Goal: Information Seeking & Learning: Learn about a topic

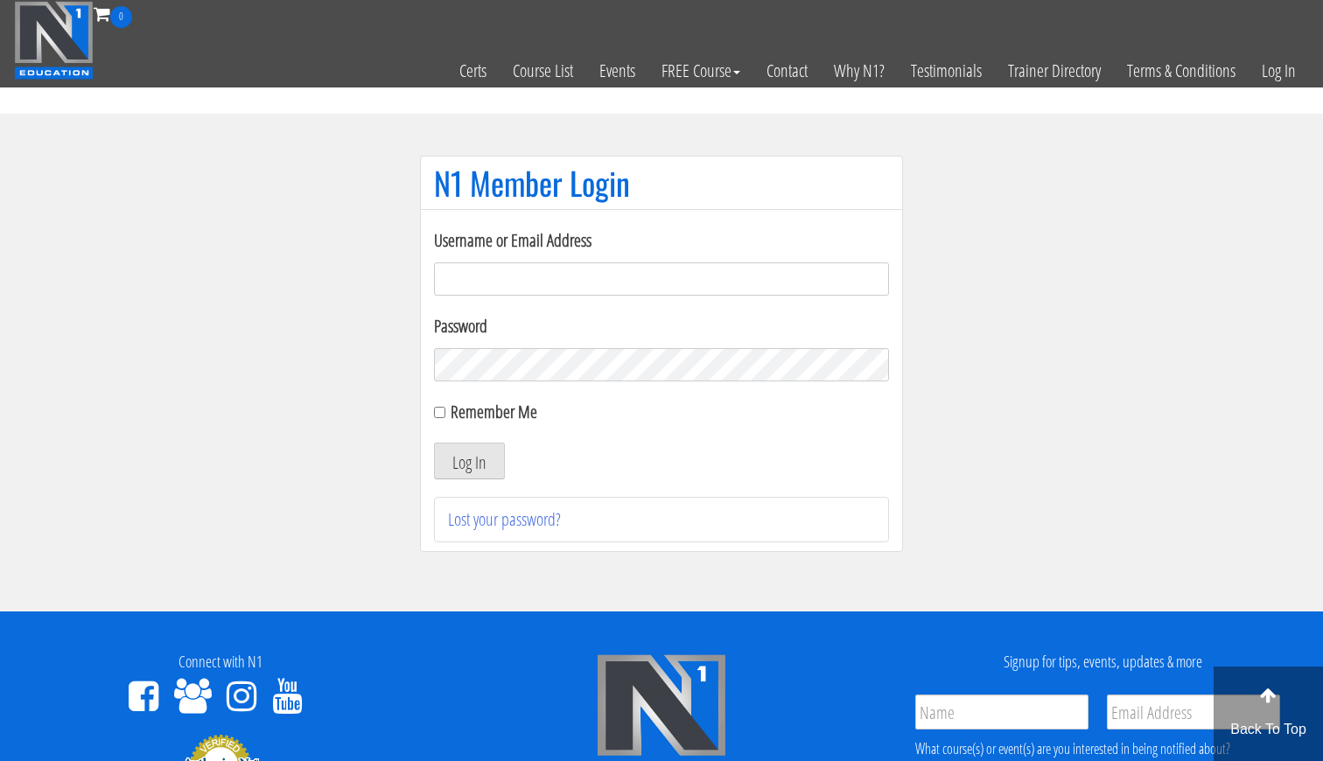
type input "gn01766500@gmail.com"
click at [469, 461] on button "Log In" at bounding box center [469, 461] width 71 height 37
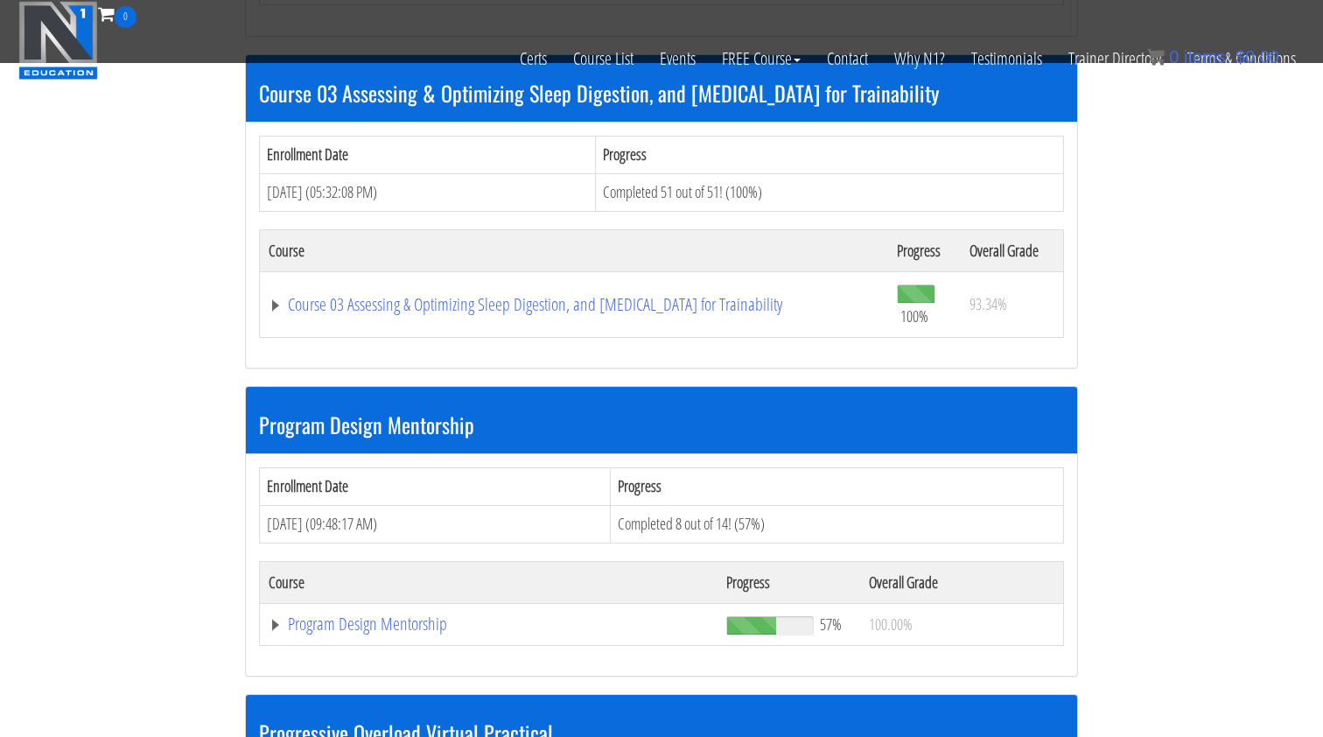
scroll to position [1503, 0]
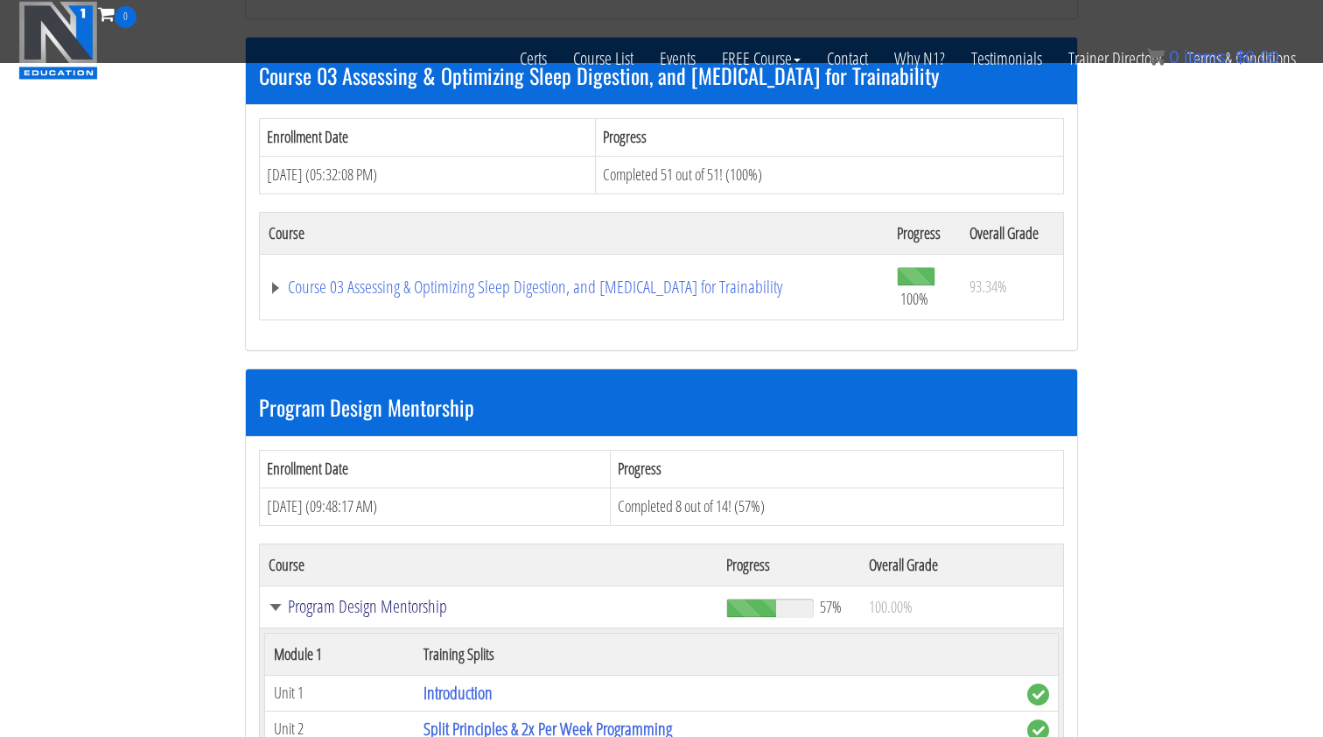
scroll to position [2113, 0]
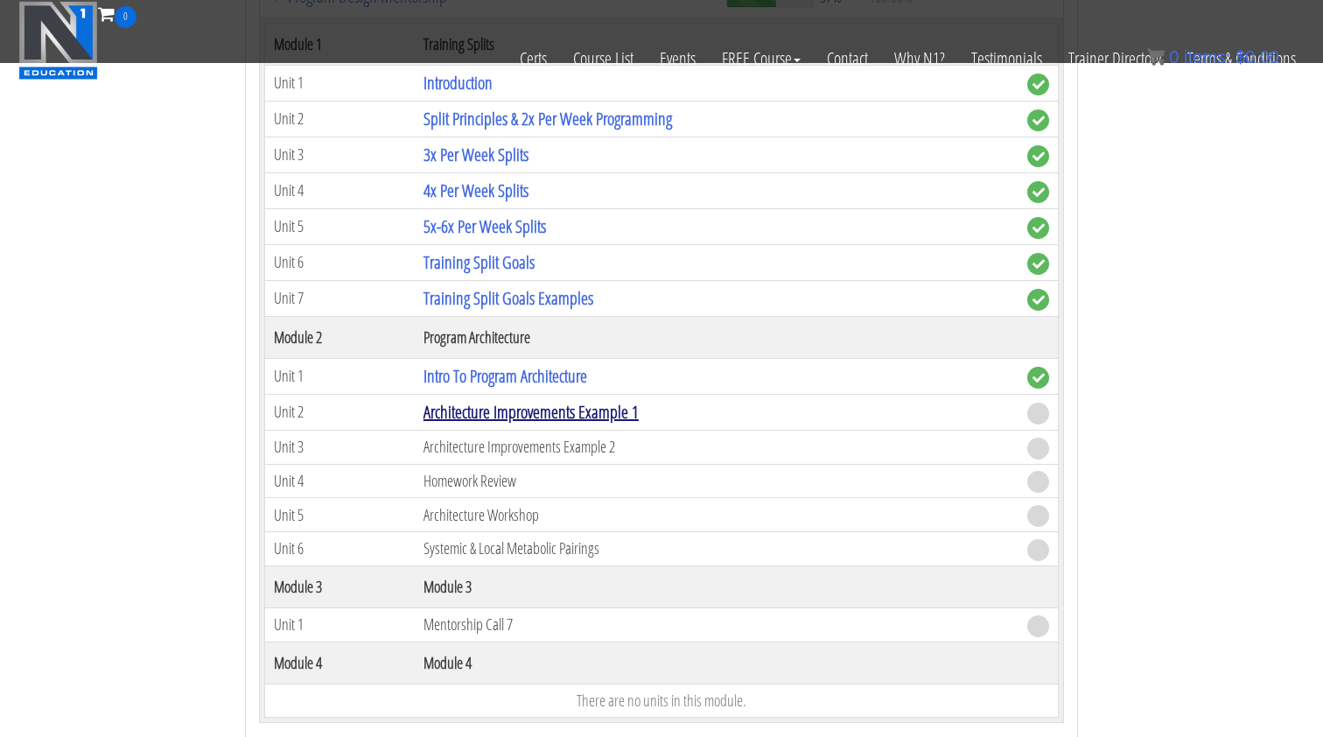
click at [518, 400] on link "Architecture Improvements Example 1" at bounding box center [531, 412] width 215 height 24
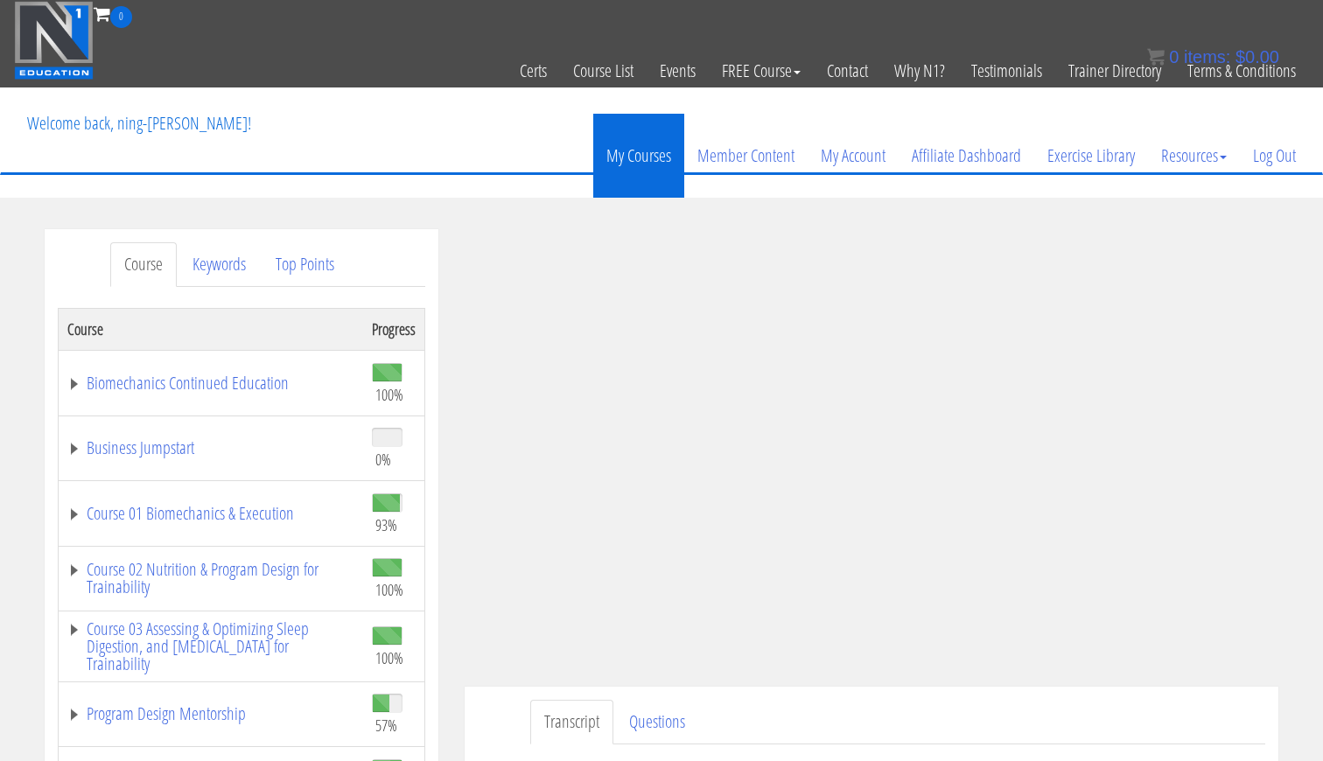
click at [678, 197] on link "My Courses" at bounding box center [638, 156] width 91 height 84
click at [508, 205] on section "Course Keywords Top Points Course Progress Biomechanics Continued Education 100…" at bounding box center [661, 724] width 1323 height 1052
click at [176, 457] on link "Business Jumpstart" at bounding box center [210, 448] width 287 height 18
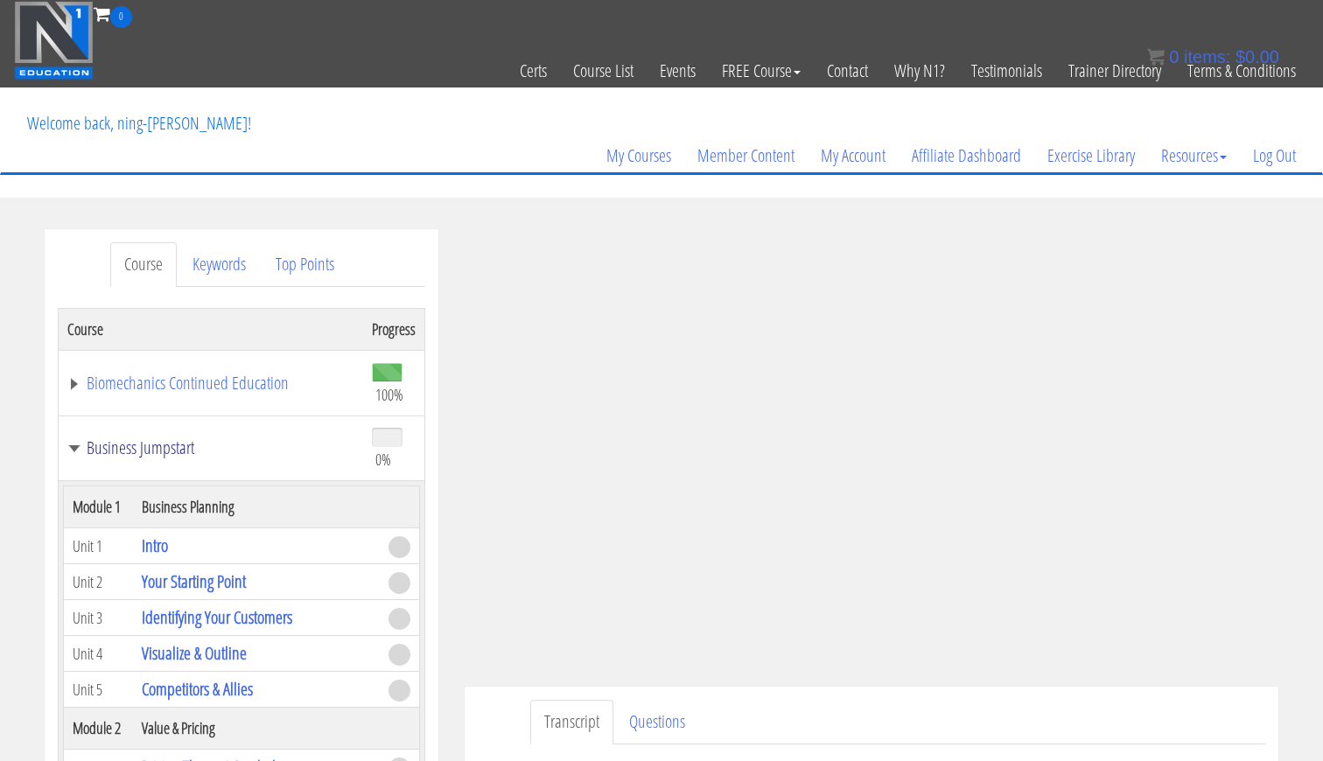
click at [176, 449] on link "Business Jumpstart" at bounding box center [210, 448] width 287 height 18
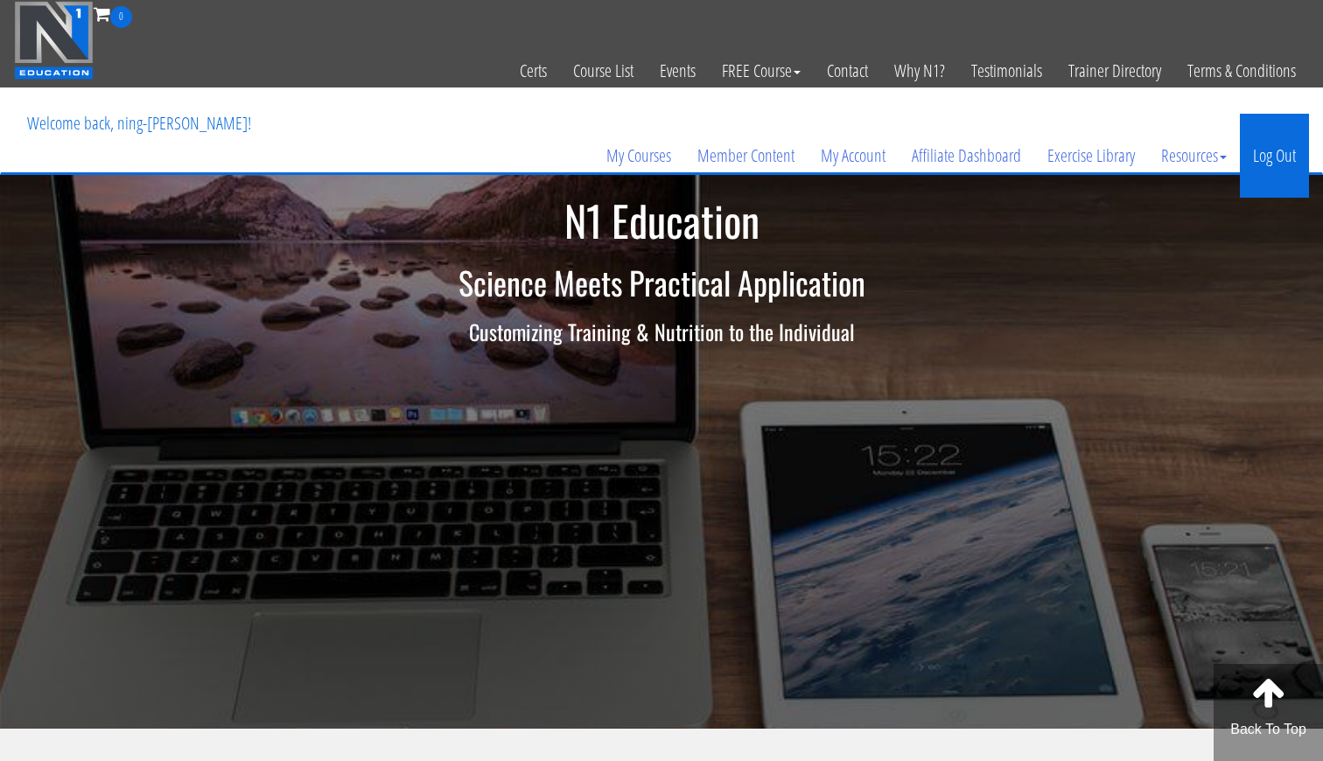
click at [1286, 147] on link "Log Out" at bounding box center [1274, 156] width 69 height 84
